Goal: Communication & Community: Answer question/provide support

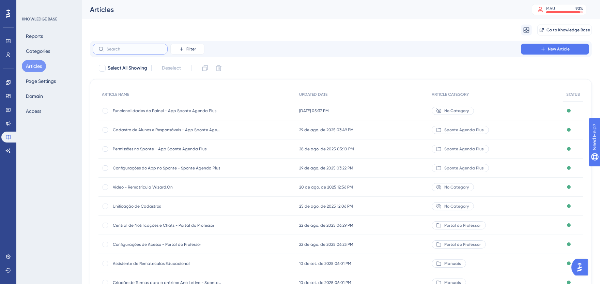
click at [154, 50] on input "text" at bounding box center [134, 49] width 55 height 5
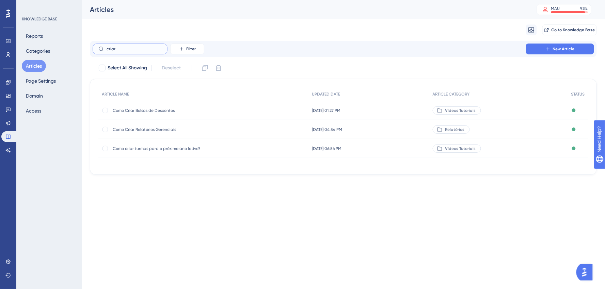
type input "criar n"
checkbox input "true"
type input "criar no"
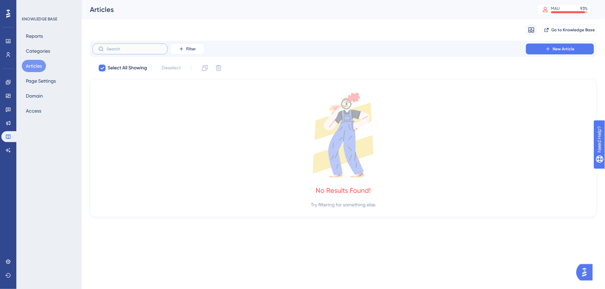
checkbox input "false"
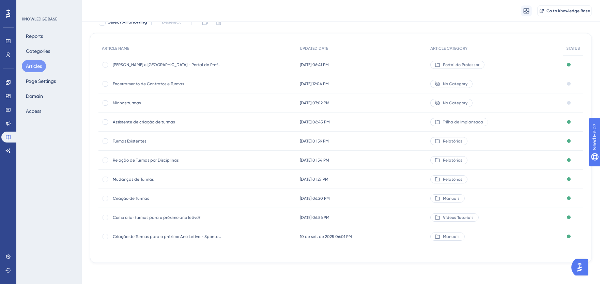
scroll to position [49, 0]
type input "turmas"
drag, startPoint x: 198, startPoint y: 232, endPoint x: 193, endPoint y: 234, distance: 4.7
click at [198, 232] on div "Criação de Turmas para o próximo Ano Letivo - Sponte Educacional Criação de Tur…" at bounding box center [167, 235] width 109 height 19
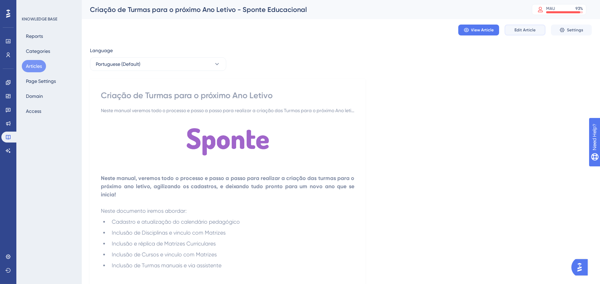
click at [511, 29] on button "Edit Article" at bounding box center [524, 30] width 41 height 11
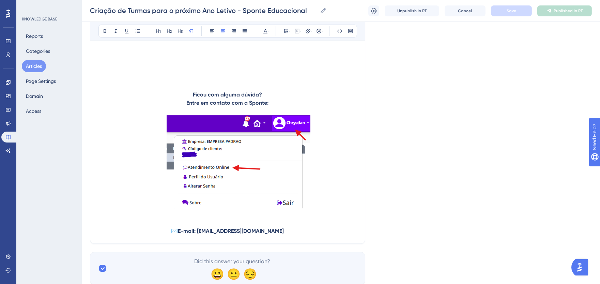
scroll to position [10042, 0]
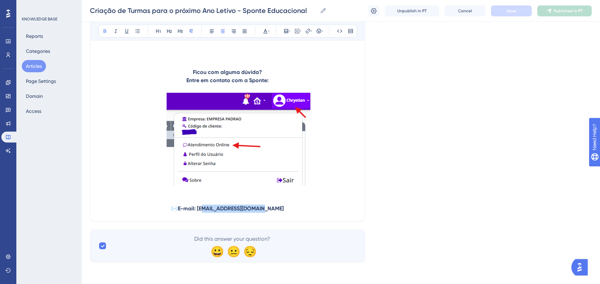
drag, startPoint x: 278, startPoint y: 209, endPoint x: 214, endPoint y: 210, distance: 64.0
click at [214, 210] on p "✉️ E-mail: [EMAIL_ADDRESS][DOMAIN_NAME]" at bounding box center [227, 208] width 258 height 8
click at [525, 12] on button "Save" at bounding box center [511, 10] width 41 height 11
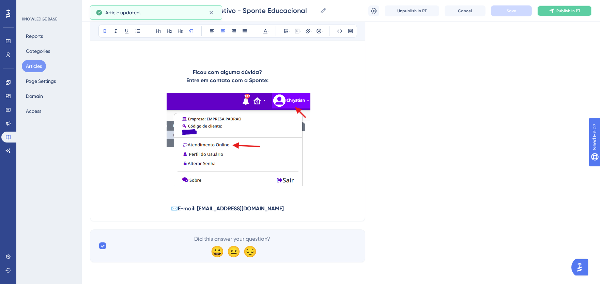
click at [555, 13] on button "Publish in PT" at bounding box center [564, 10] width 54 height 11
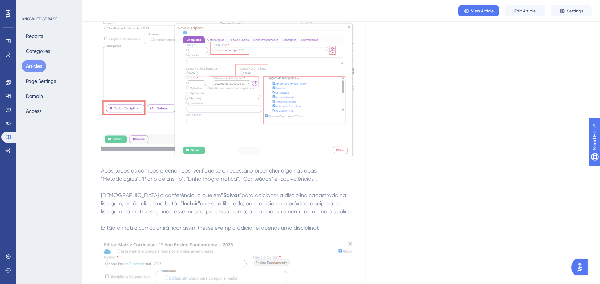
scroll to position [0, 0]
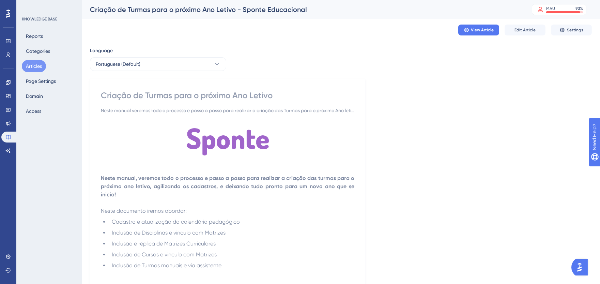
click at [27, 63] on button "Articles" at bounding box center [34, 66] width 24 height 12
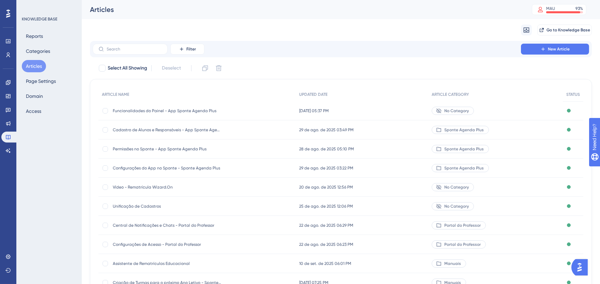
click at [312, 29] on div "Migrate from Go to Knowledge Base" at bounding box center [340, 30] width 501 height 22
